Goal: Task Accomplishment & Management: Use online tool/utility

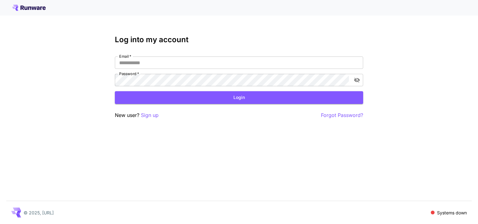
click at [122, 56] on label "Email   *" at bounding box center [125, 56] width 12 height 5
click at [122, 56] on input "Email   *" at bounding box center [239, 62] width 248 height 12
click at [127, 64] on input "Email   *" at bounding box center [239, 62] width 248 height 12
click at [115, 91] on button "Login" at bounding box center [239, 97] width 248 height 13
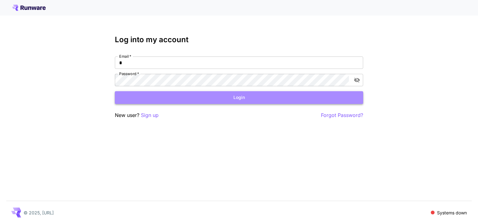
click at [187, 103] on button "Login" at bounding box center [239, 97] width 248 height 13
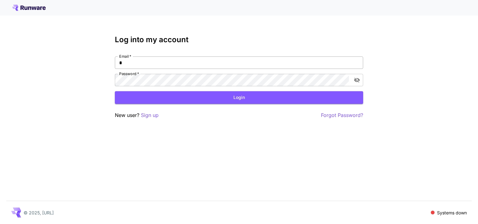
drag, startPoint x: 187, startPoint y: 103, endPoint x: 141, endPoint y: 62, distance: 61.7
click at [141, 62] on form "Email   * * Email   * Password   * Password   * Login" at bounding box center [239, 79] width 248 height 47
click at [141, 62] on input "*" at bounding box center [239, 62] width 248 height 12
type input "**********"
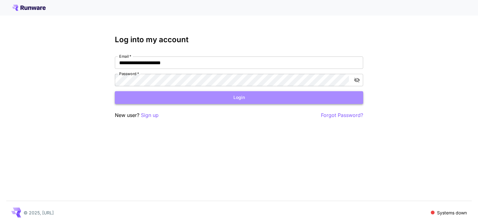
click at [195, 101] on button "Login" at bounding box center [239, 97] width 248 height 13
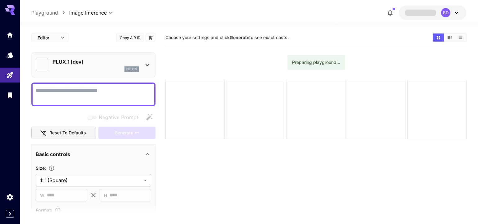
type input "**********"
